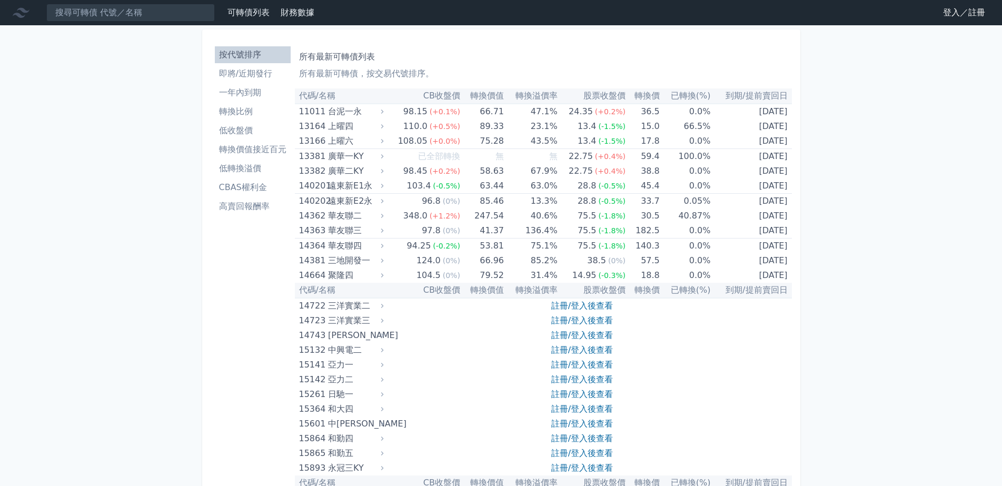
click at [947, 17] on link "登入／註冊" at bounding box center [964, 12] width 59 height 17
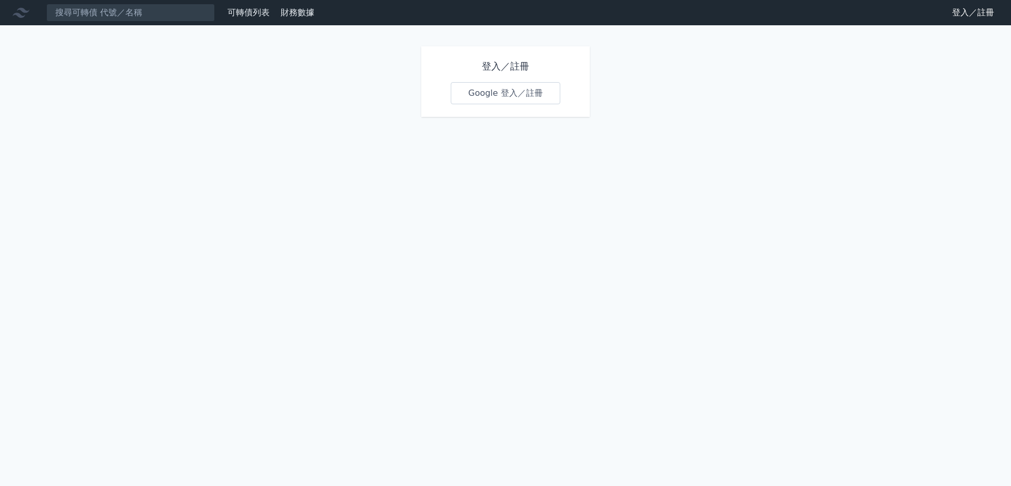
click at [476, 104] on link "Google 登入／註冊" at bounding box center [506, 93] width 110 height 22
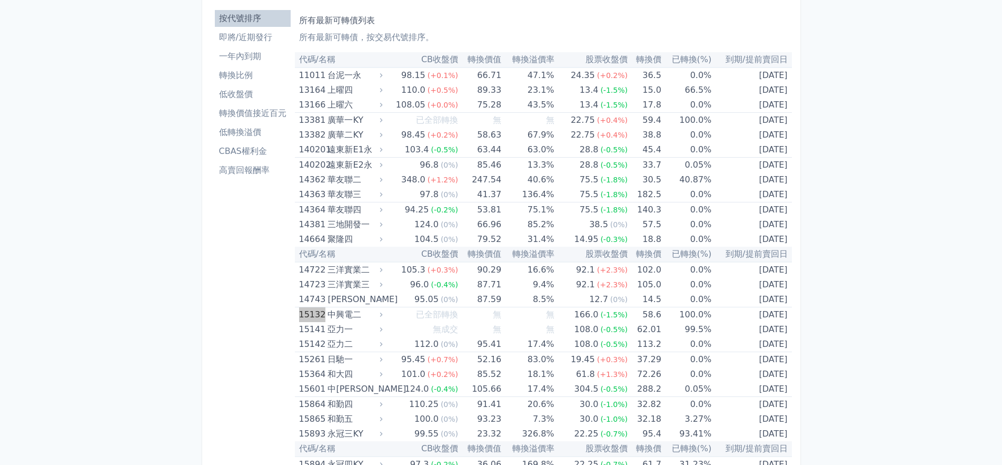
scroll to position [66, 0]
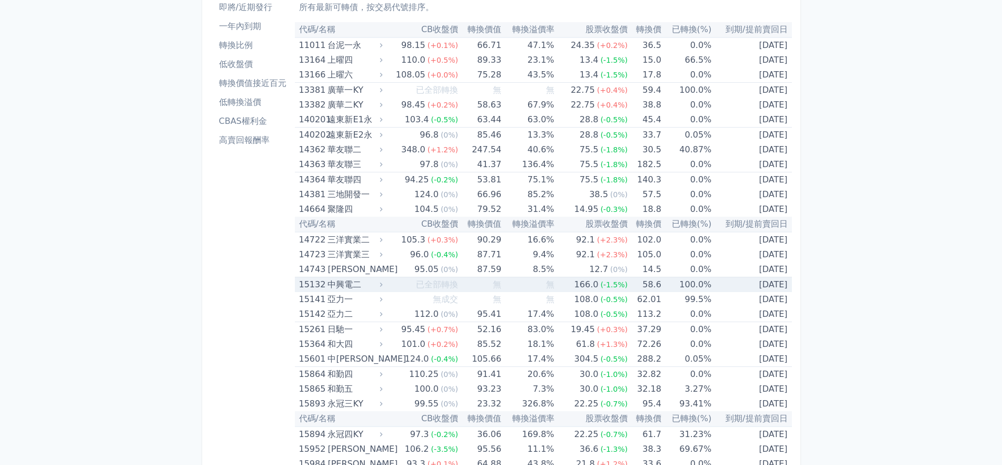
click at [328, 292] on div "中興電二" at bounding box center [354, 284] width 53 height 15
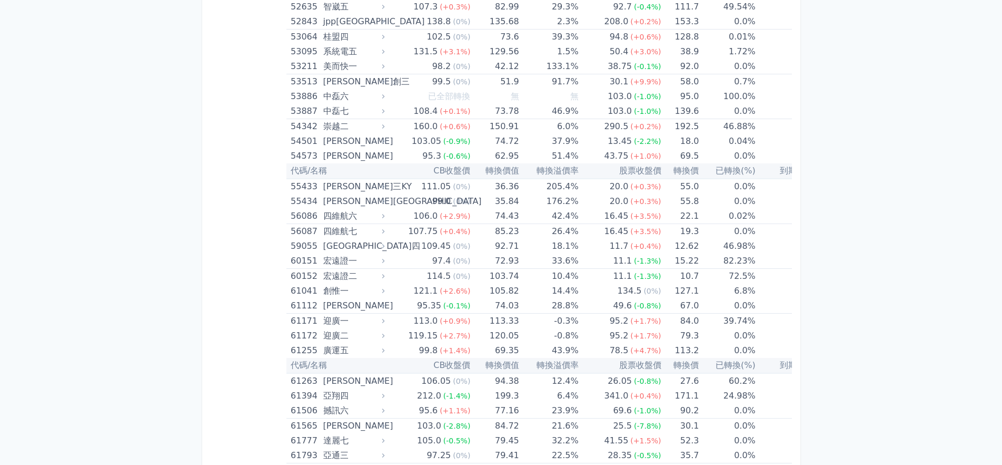
scroll to position [4021, 0]
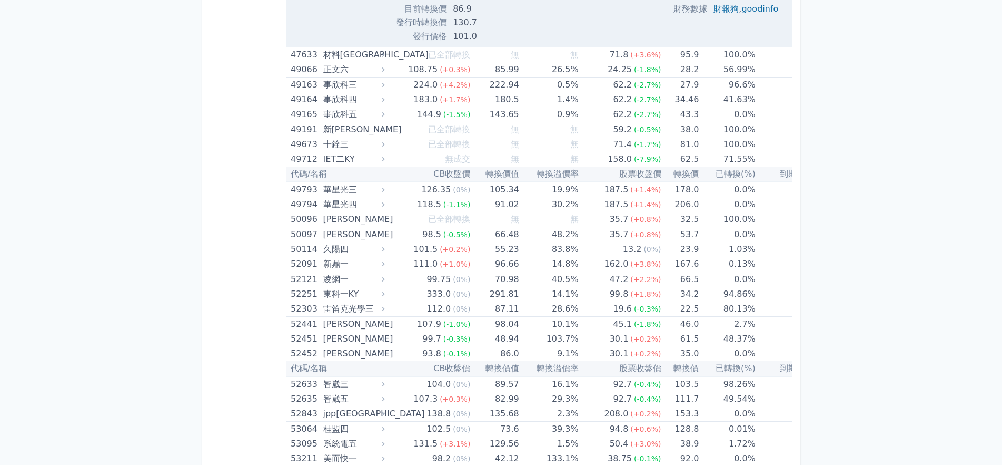
scroll to position [4287, 0]
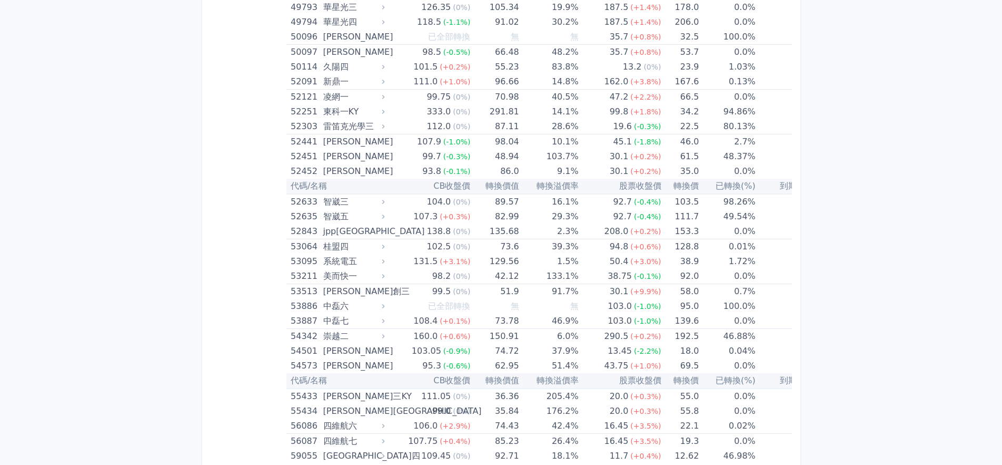
drag, startPoint x: 434, startPoint y: 319, endPoint x: 482, endPoint y: 315, distance: 48.6
